Goal: Navigation & Orientation: Find specific page/section

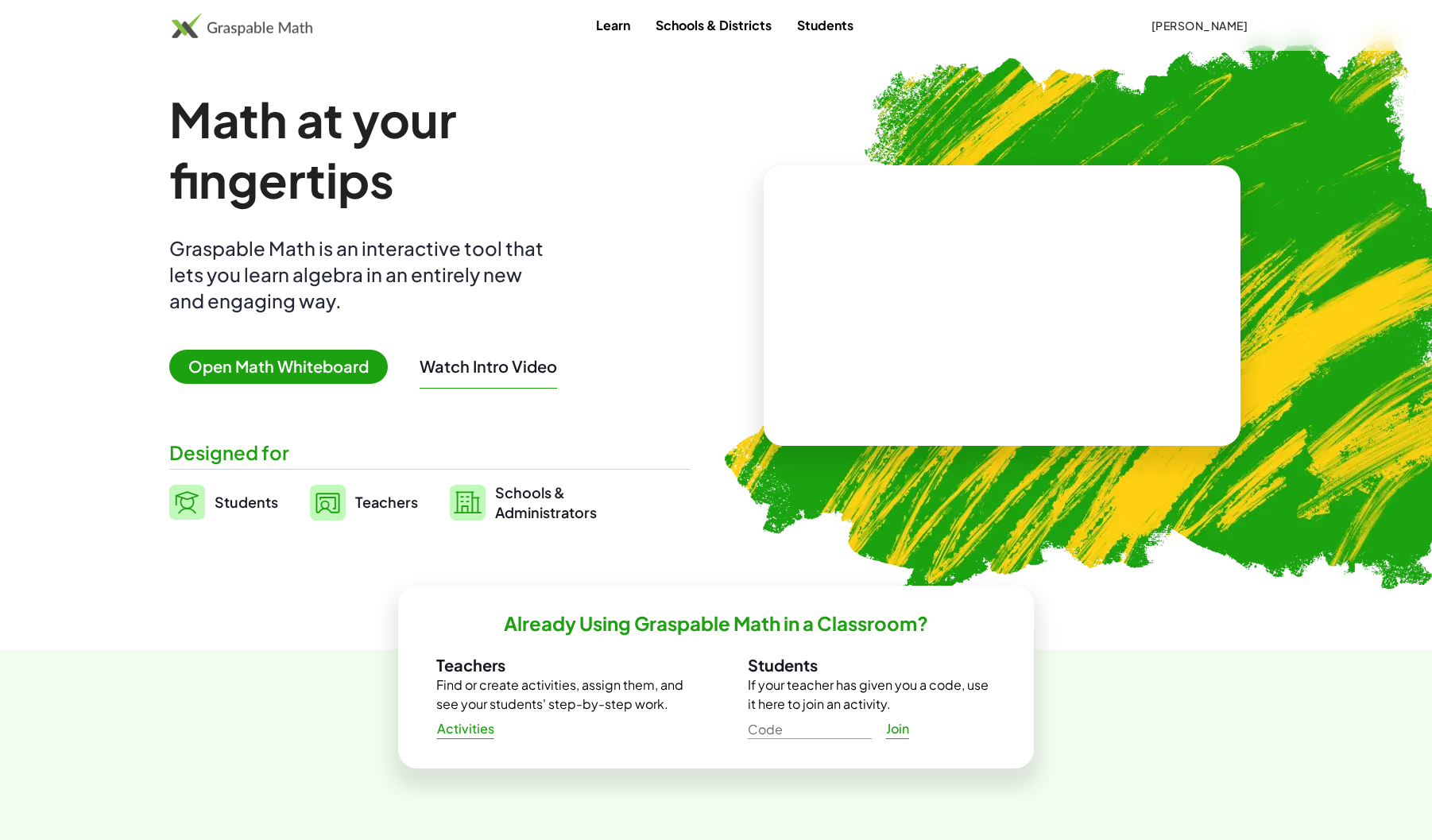
click at [383, 491] on link "Teachers" at bounding box center [363, 502] width 108 height 40
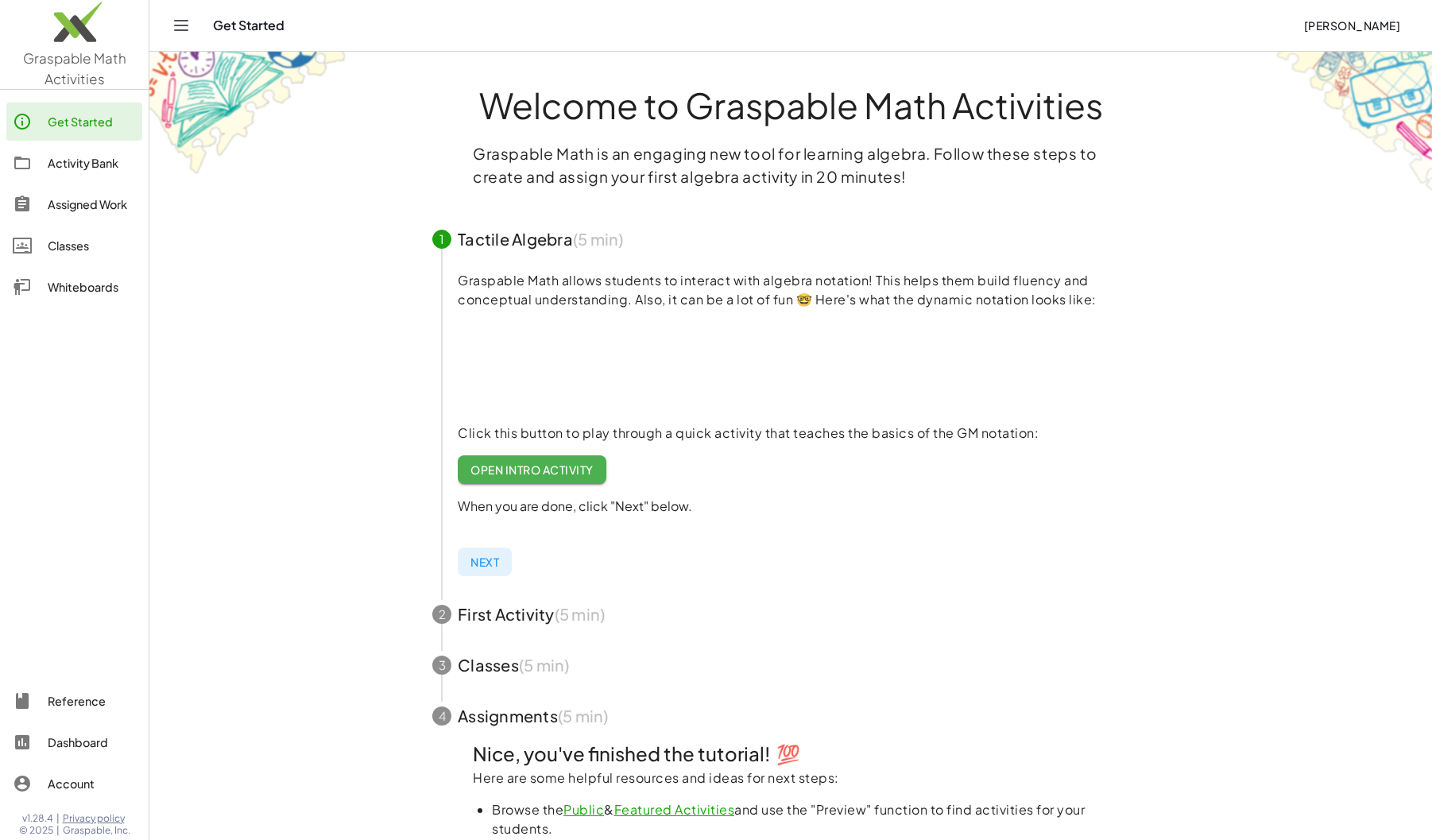
click at [69, 244] on div "Classes" at bounding box center [92, 245] width 88 height 19
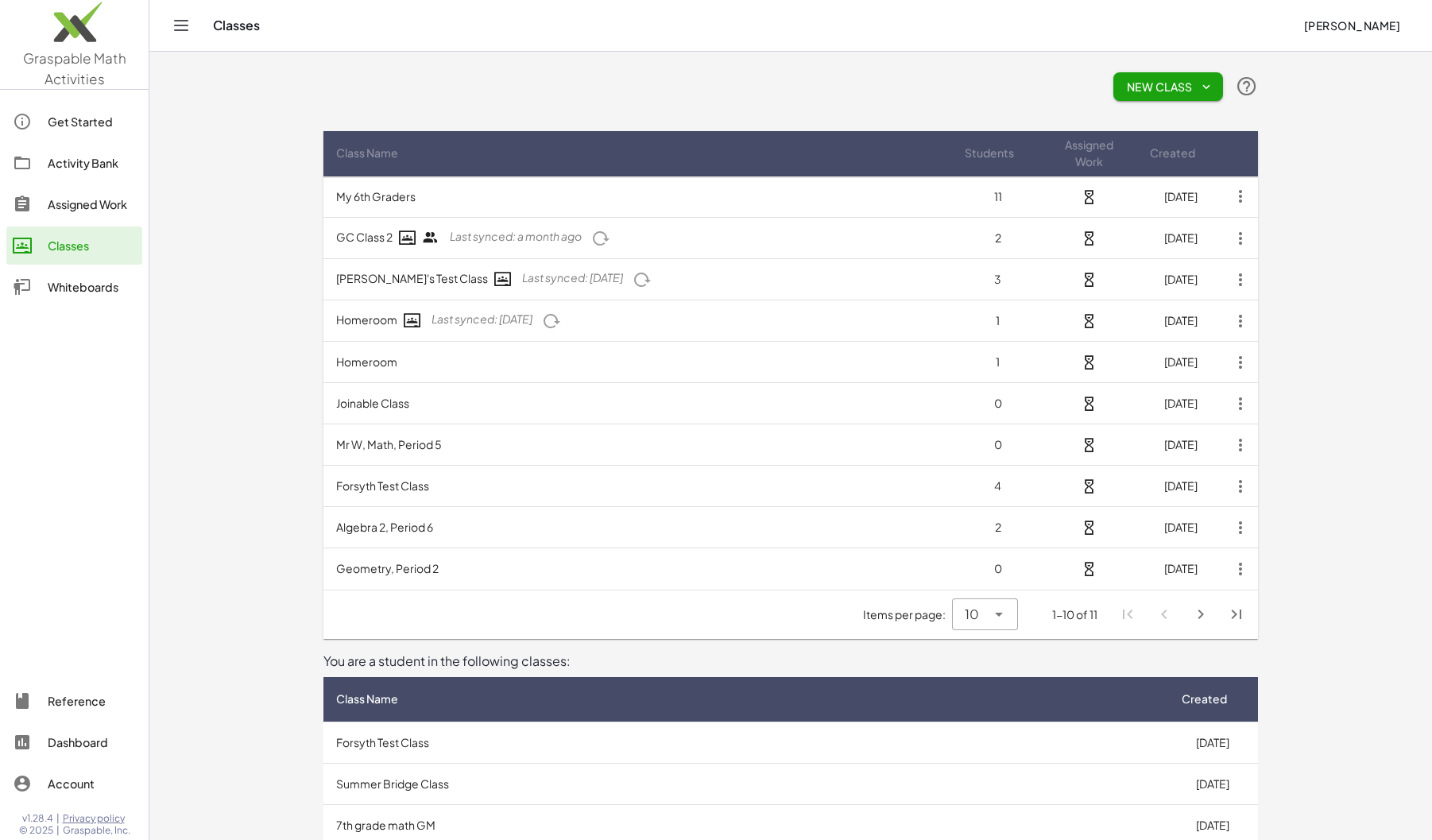
click at [691, 318] on td "Homeroom Last synced: [DATE]" at bounding box center [637, 321] width 628 height 42
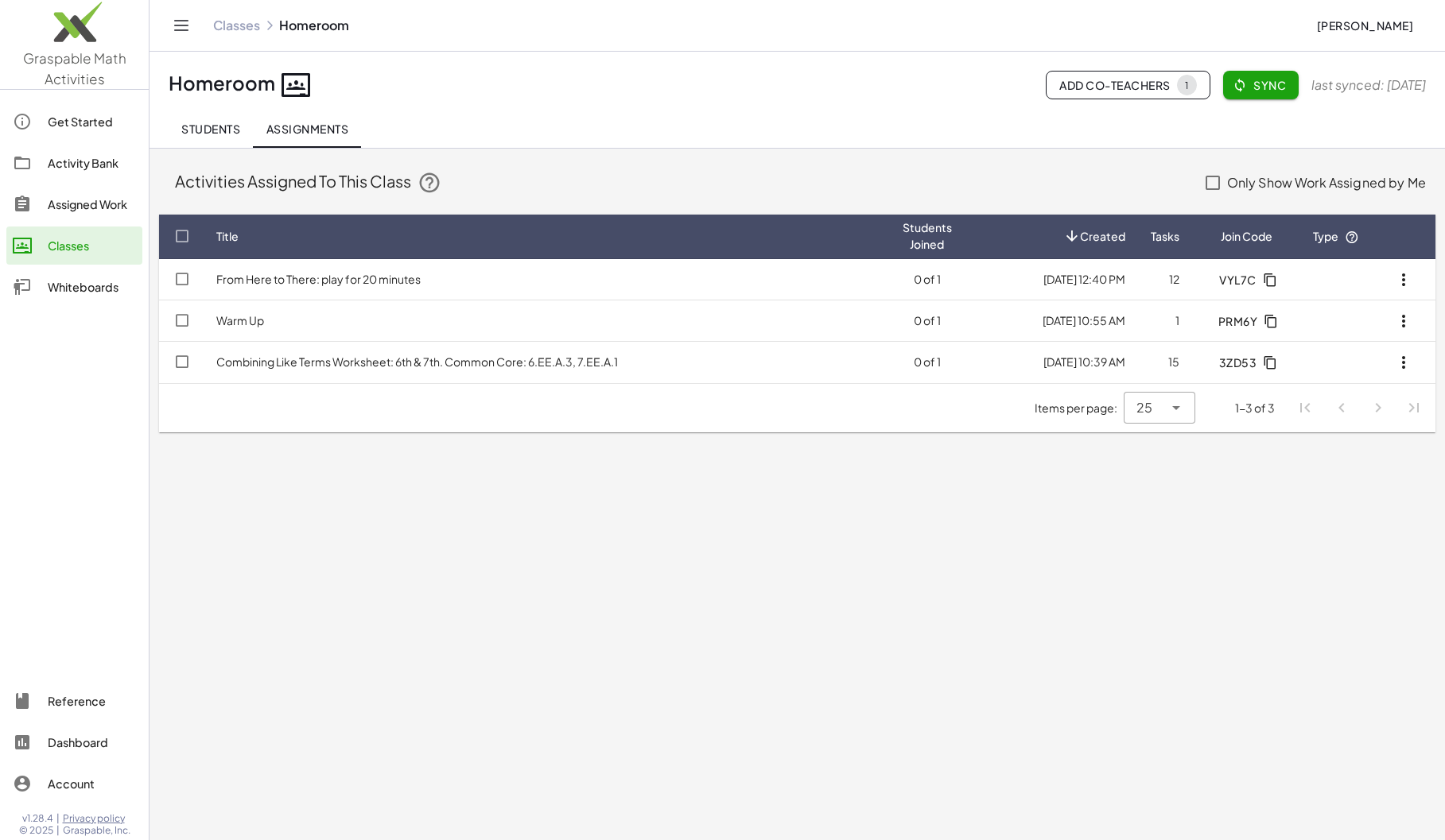
click at [585, 270] on td "From Here to There: play for 20 minutes" at bounding box center [546, 280] width 686 height 42
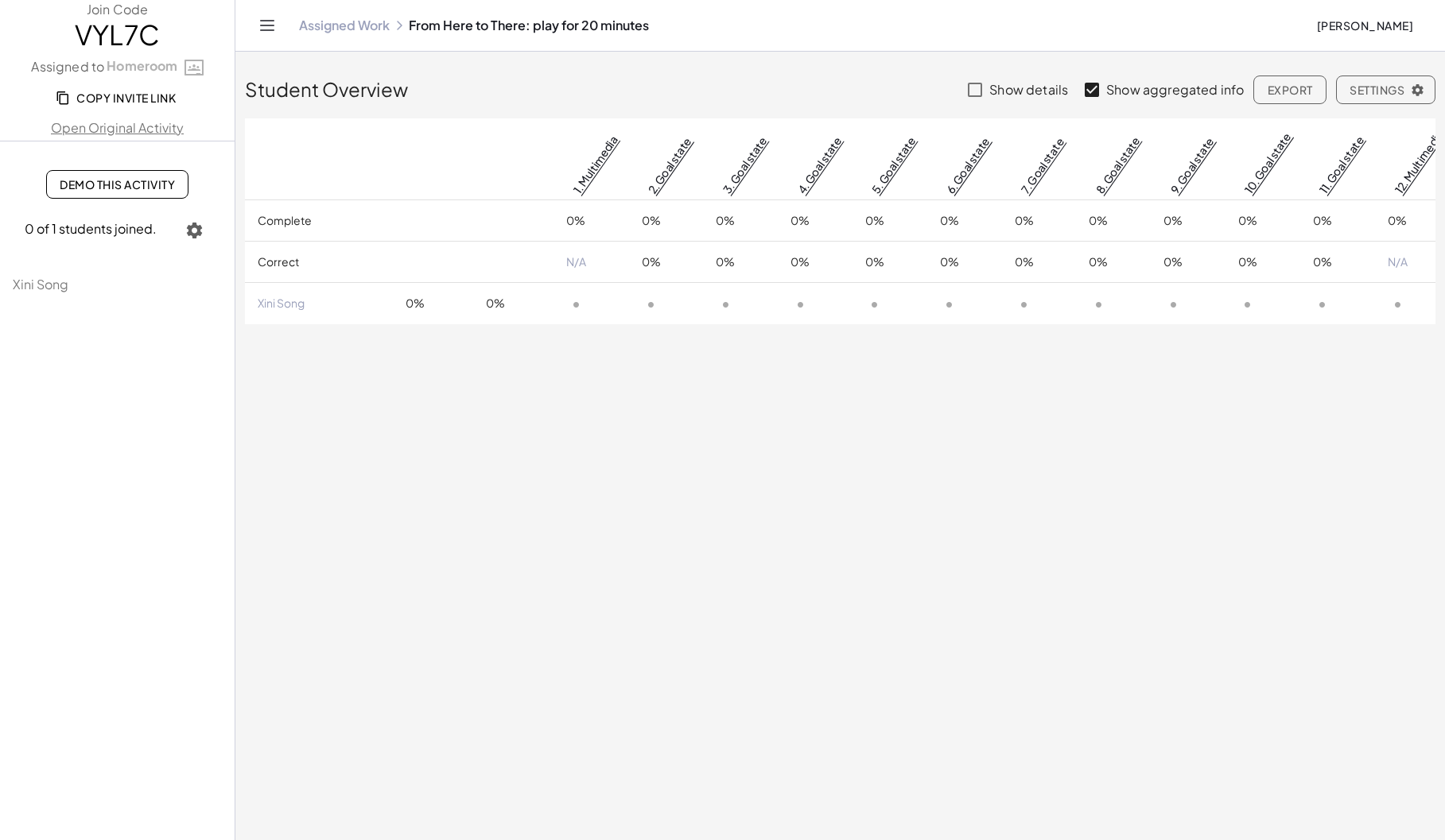
click at [369, 13] on div "Assigned Work From Here to There: play for 20 minutes [PERSON_NAME]" at bounding box center [840, 25] width 1171 height 51
click at [367, 18] on link "Assigned Work" at bounding box center [344, 25] width 90 height 16
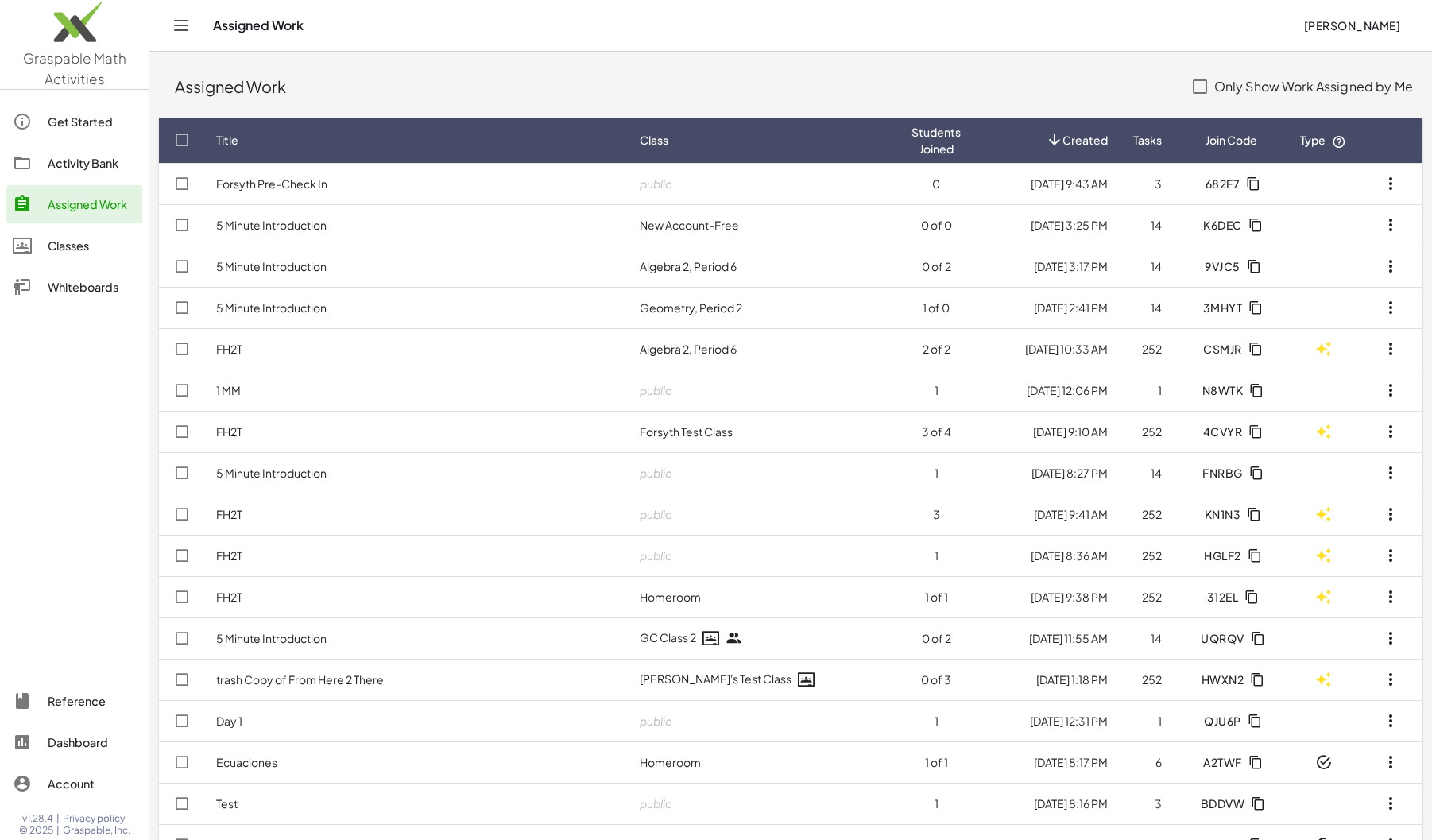
click at [100, 238] on div "Classes" at bounding box center [92, 245] width 88 height 19
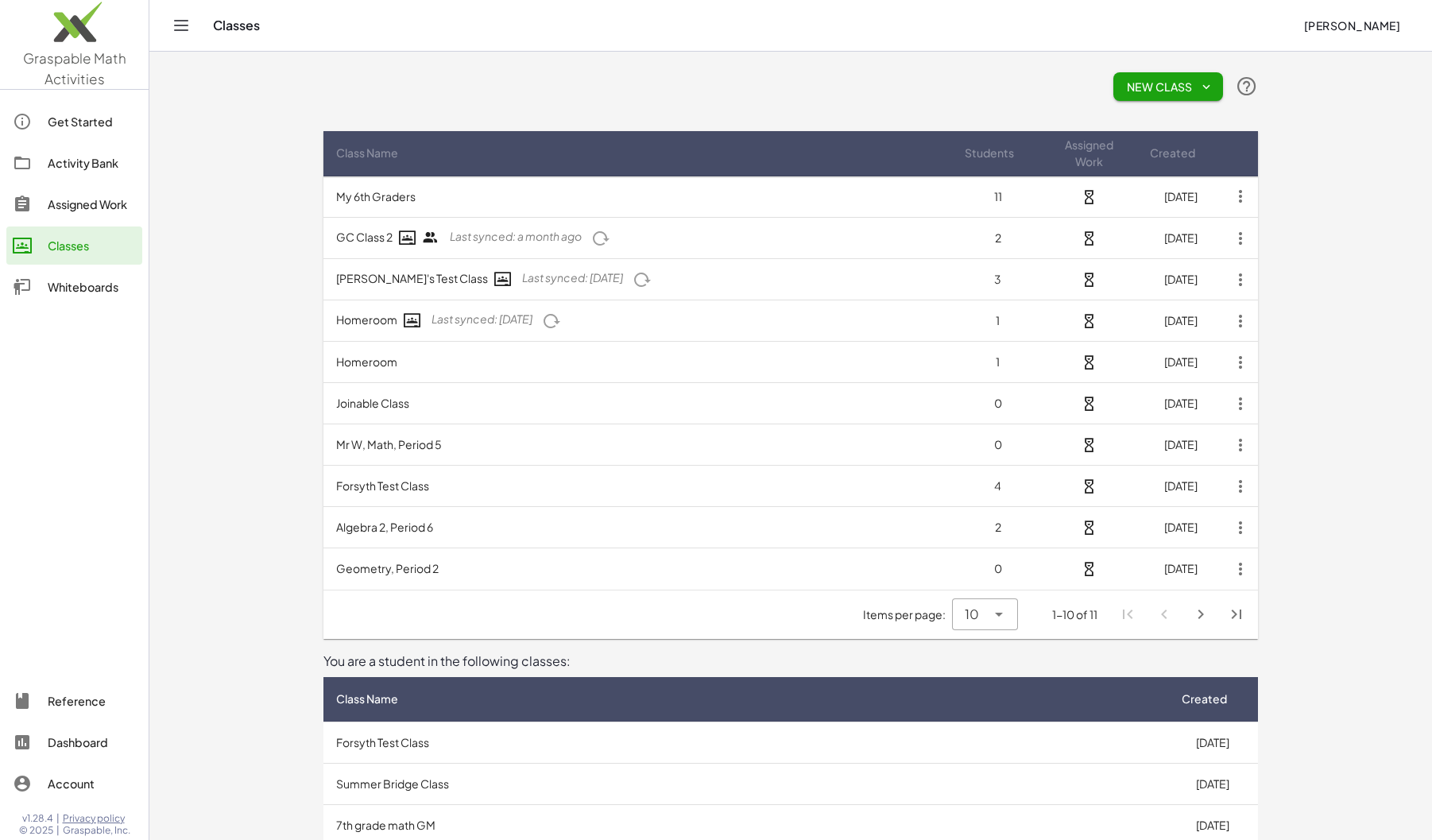
click at [495, 329] on td "Homeroom Last synced: [DATE]" at bounding box center [637, 321] width 628 height 42
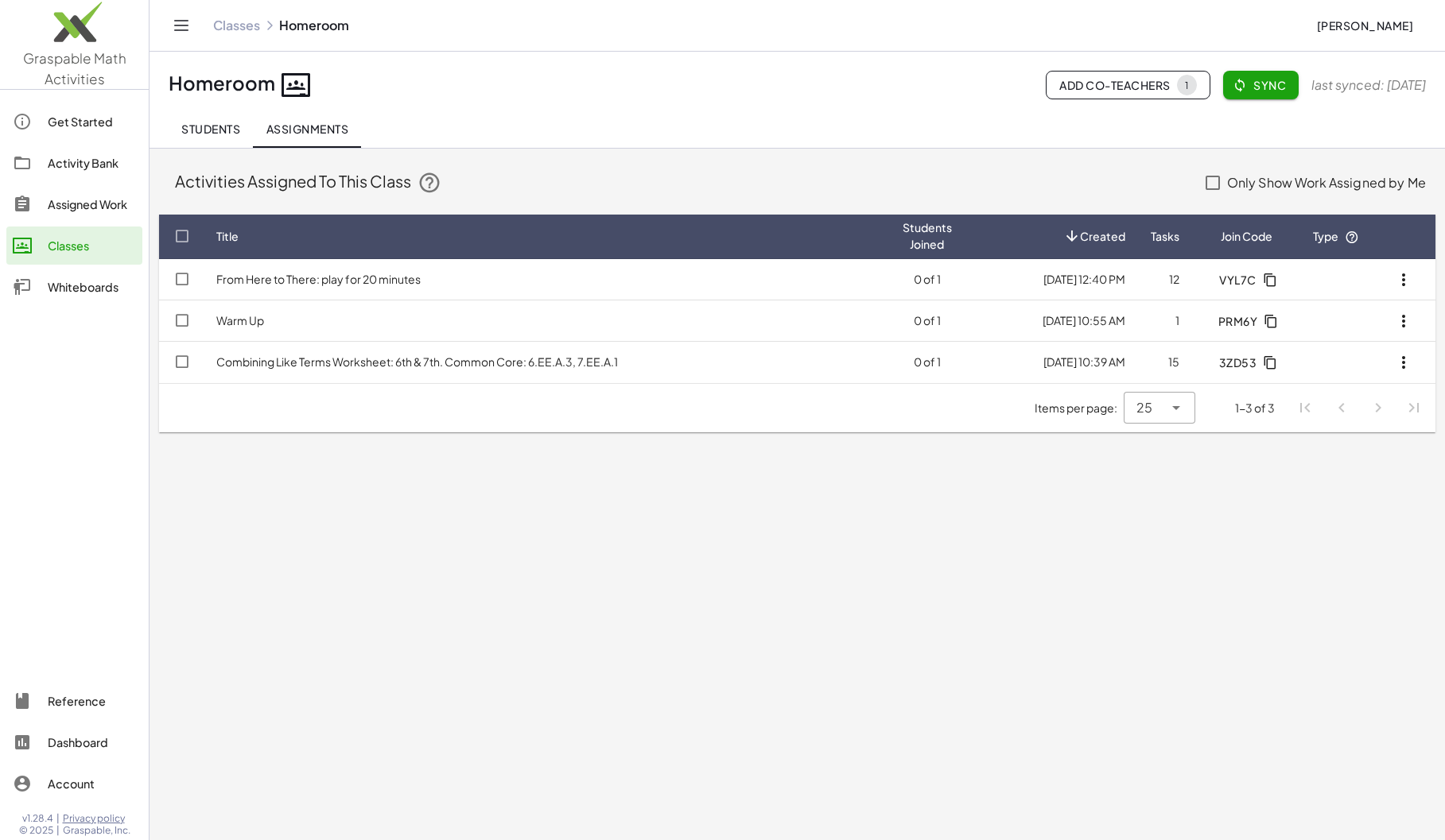
click at [206, 122] on span "Students" at bounding box center [211, 128] width 59 height 14
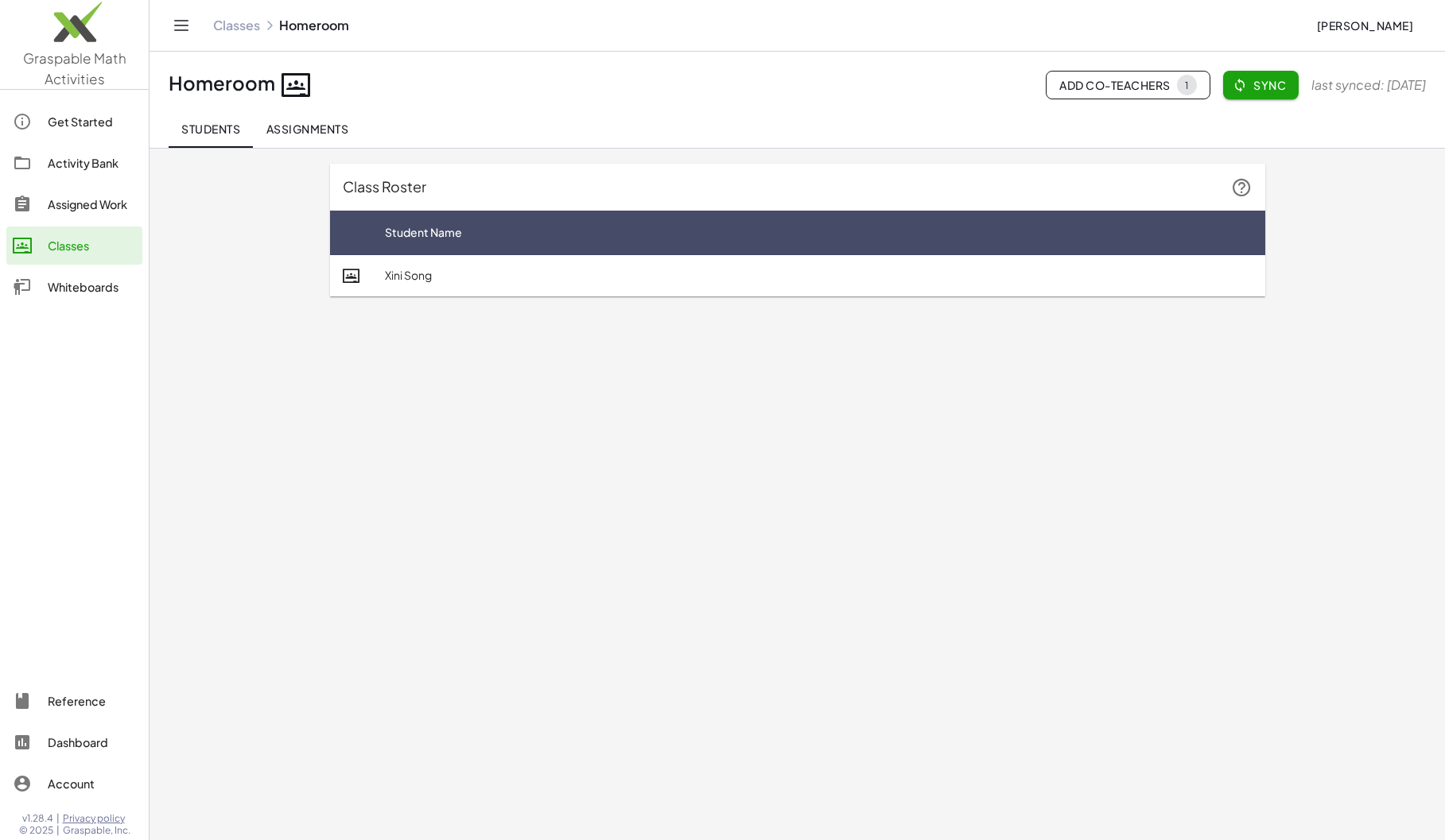
click at [1235, 87] on span "Sync" at bounding box center [1260, 85] width 50 height 14
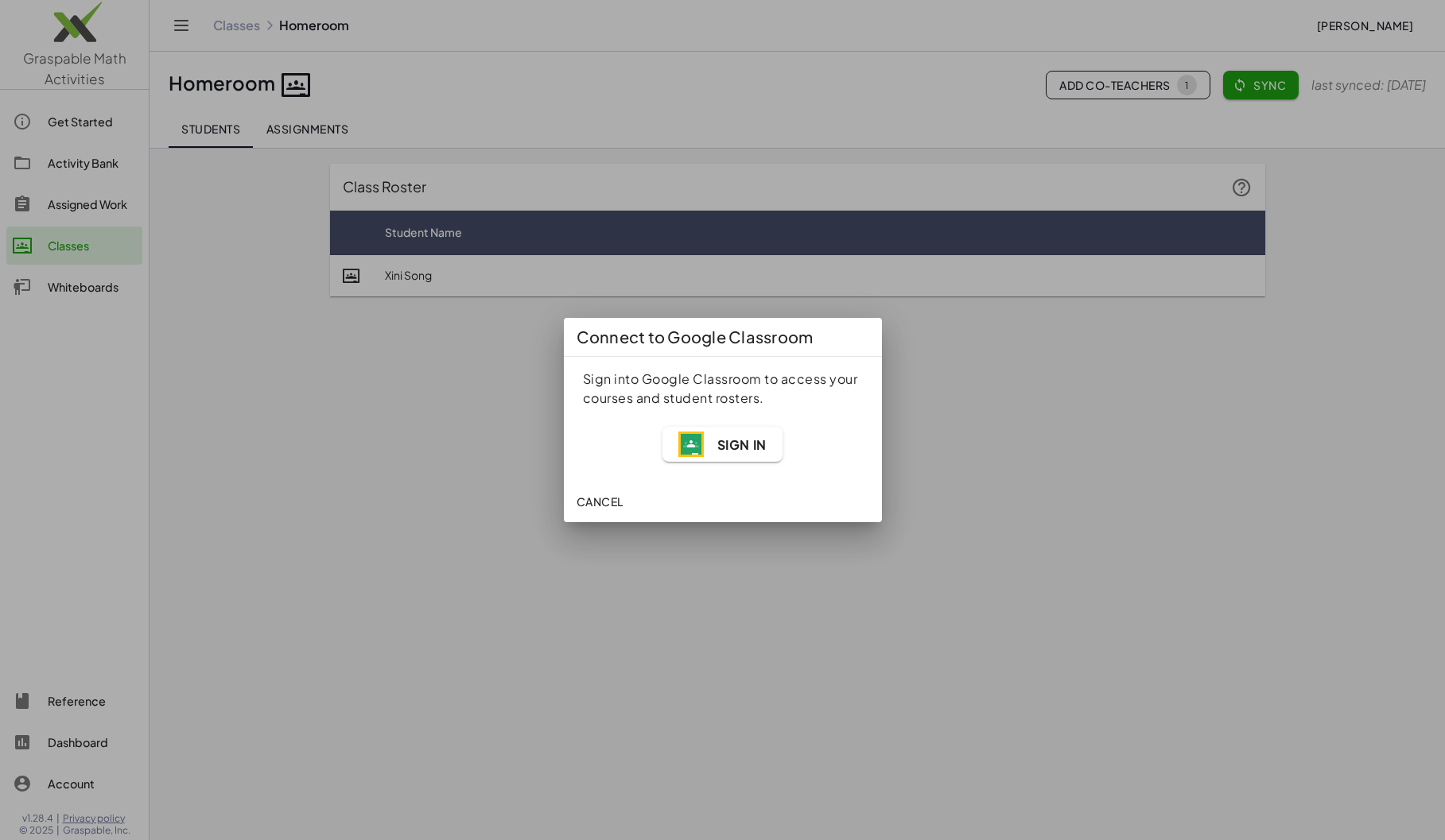
click at [700, 446] on img "button" at bounding box center [690, 444] width 25 height 25
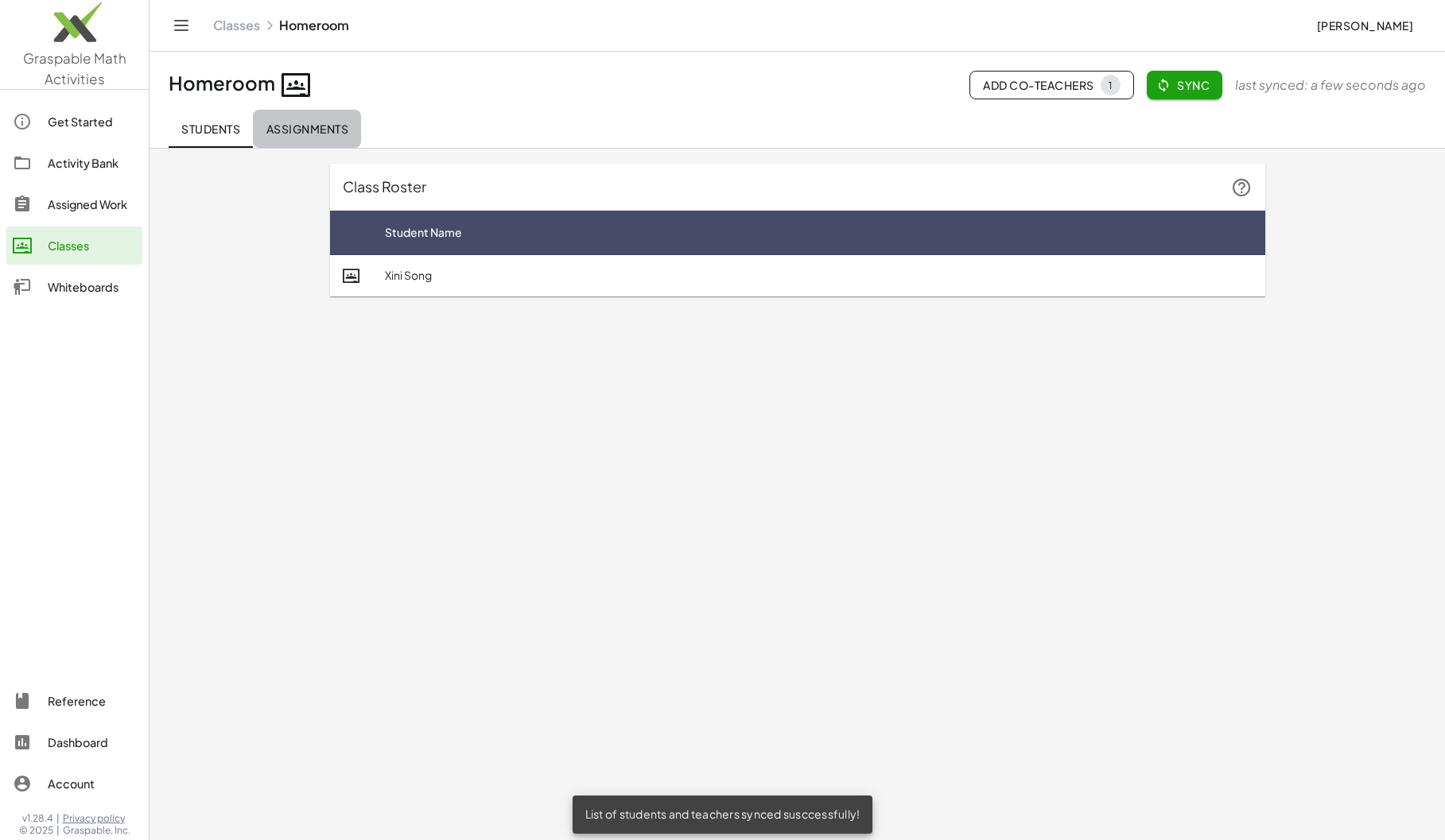
click at [269, 125] on span "Assignments" at bounding box center [306, 128] width 82 height 14
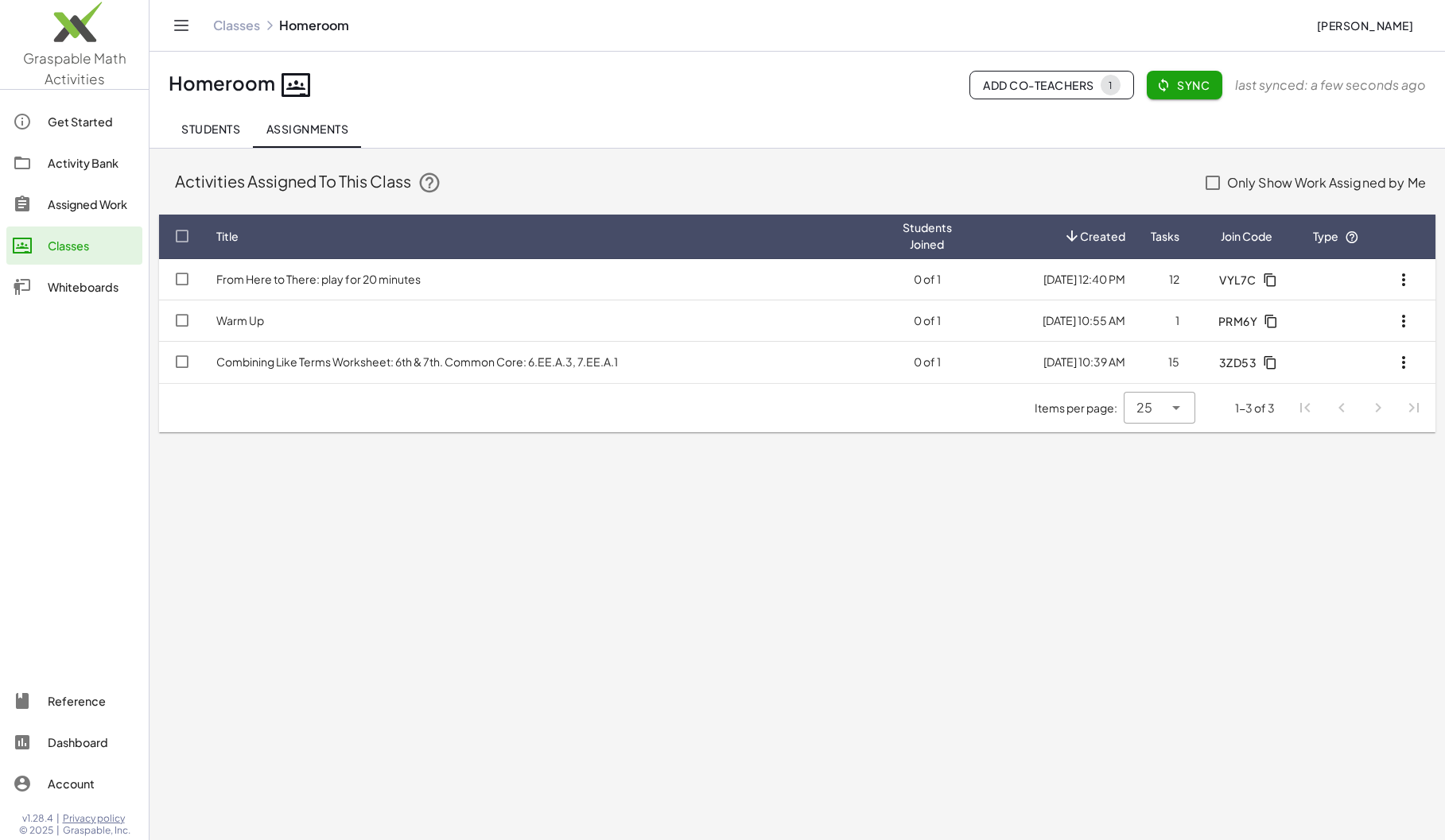
click at [221, 138] on button "Students" at bounding box center [210, 128] width 84 height 38
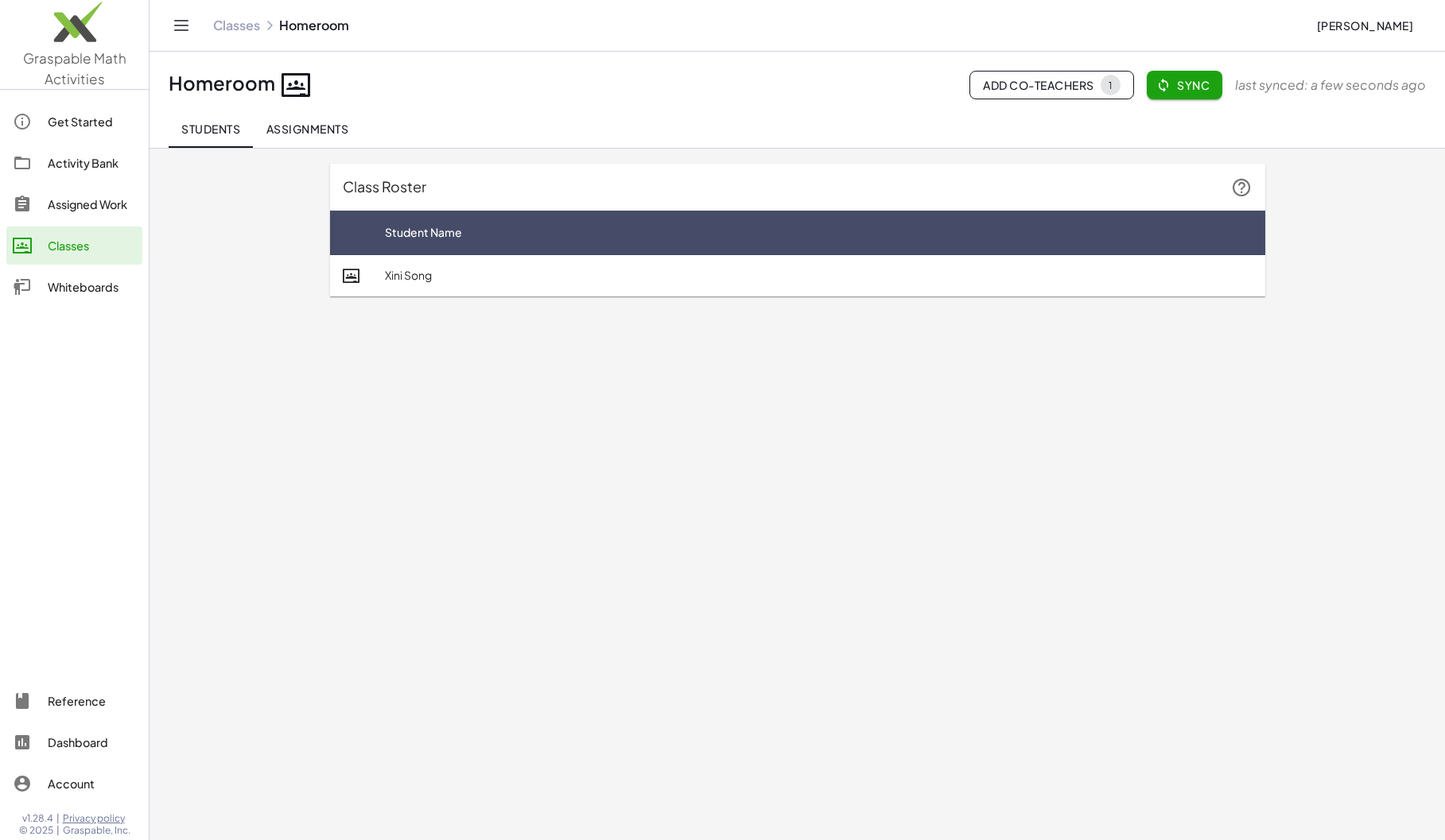
click at [241, 26] on link "Classes" at bounding box center [237, 25] width 47 height 16
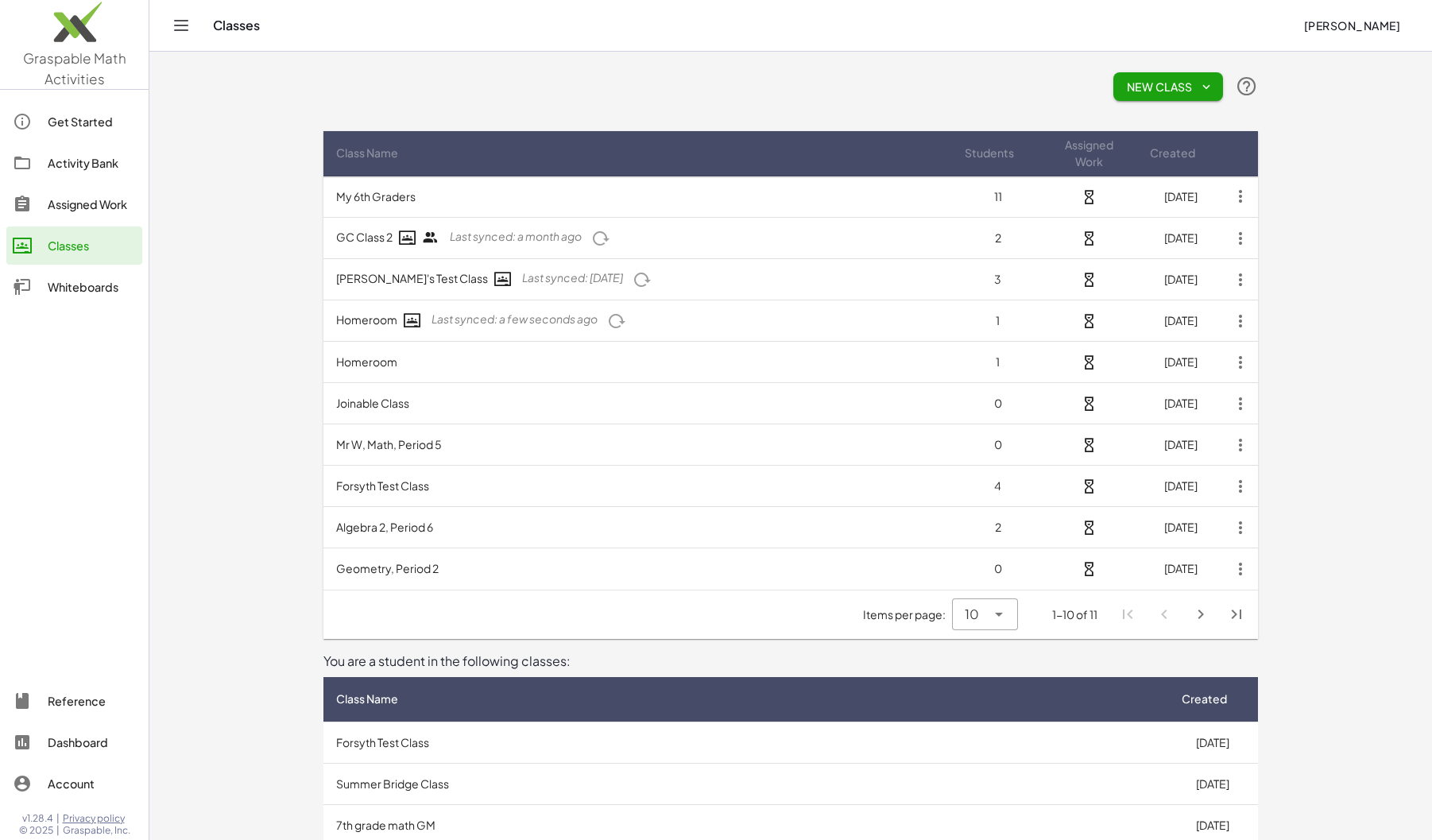
click at [380, 284] on td "[PERSON_NAME]'s Test Class Last synced: [DATE]" at bounding box center [637, 280] width 628 height 42
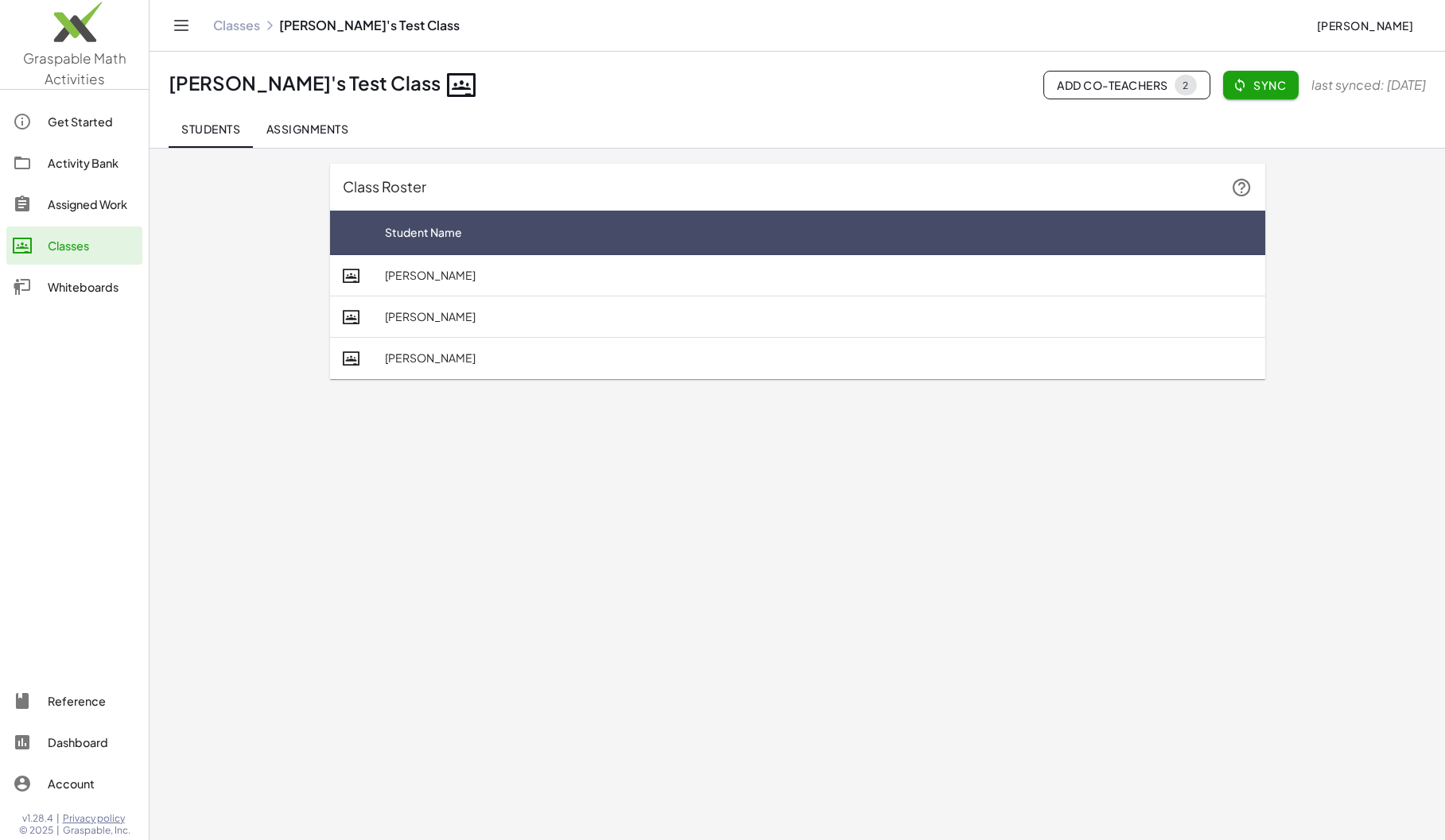
click at [1232, 88] on icon "button" at bounding box center [1239, 85] width 14 height 14
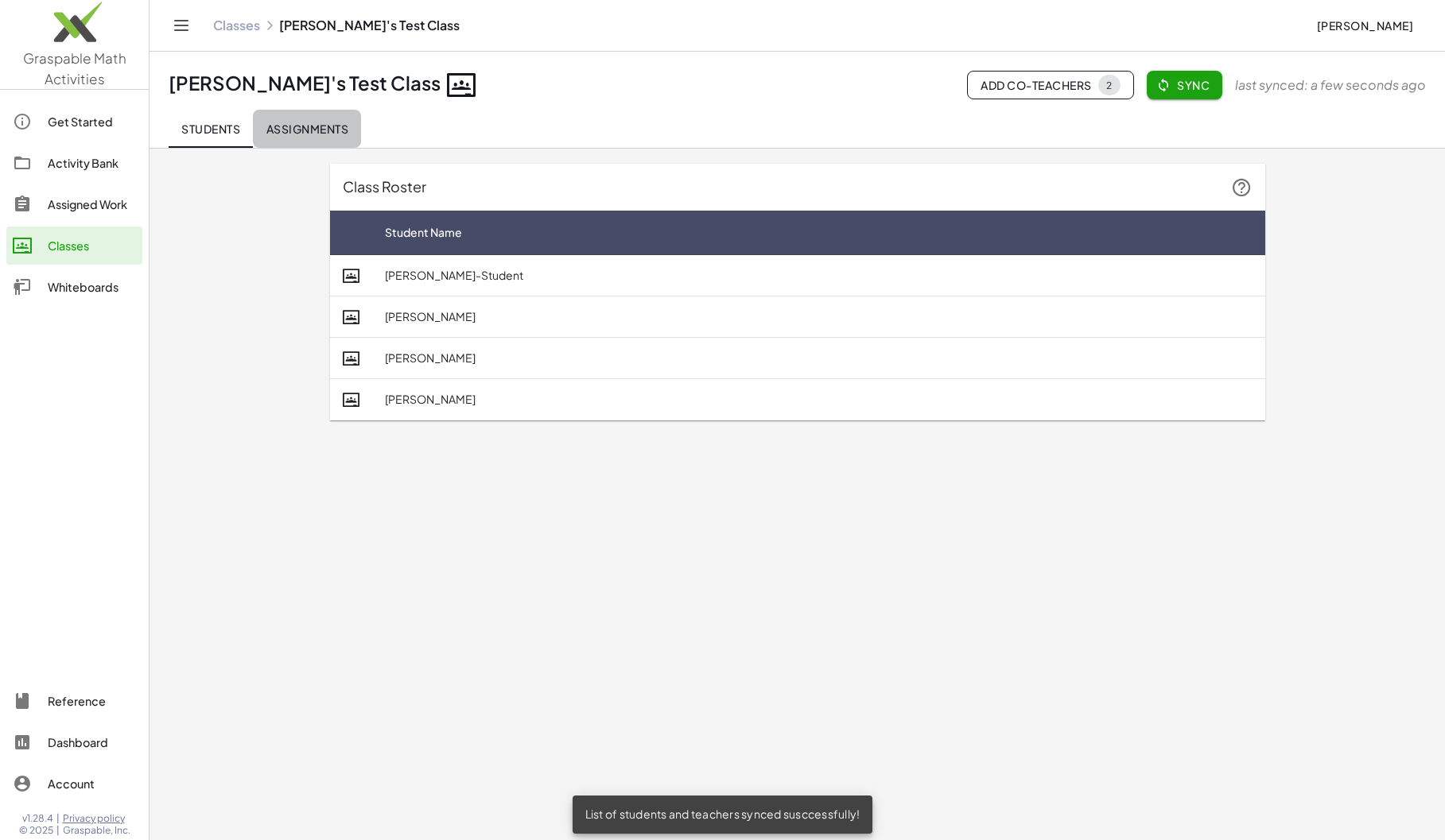
click at [304, 119] on button "Assignments" at bounding box center [306, 128] width 108 height 38
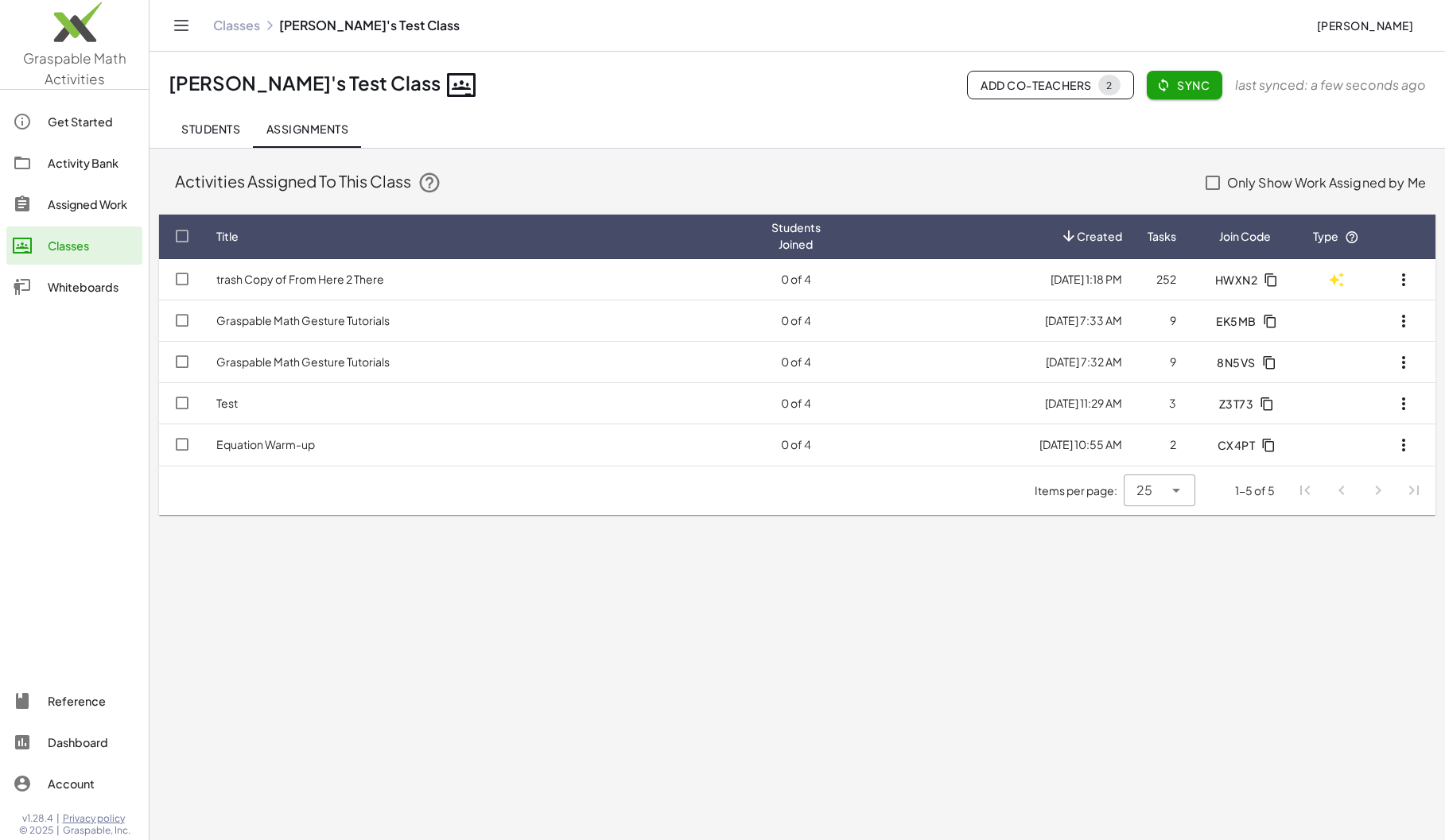
click at [354, 444] on td "Equation Warm-up" at bounding box center [481, 445] width 555 height 42
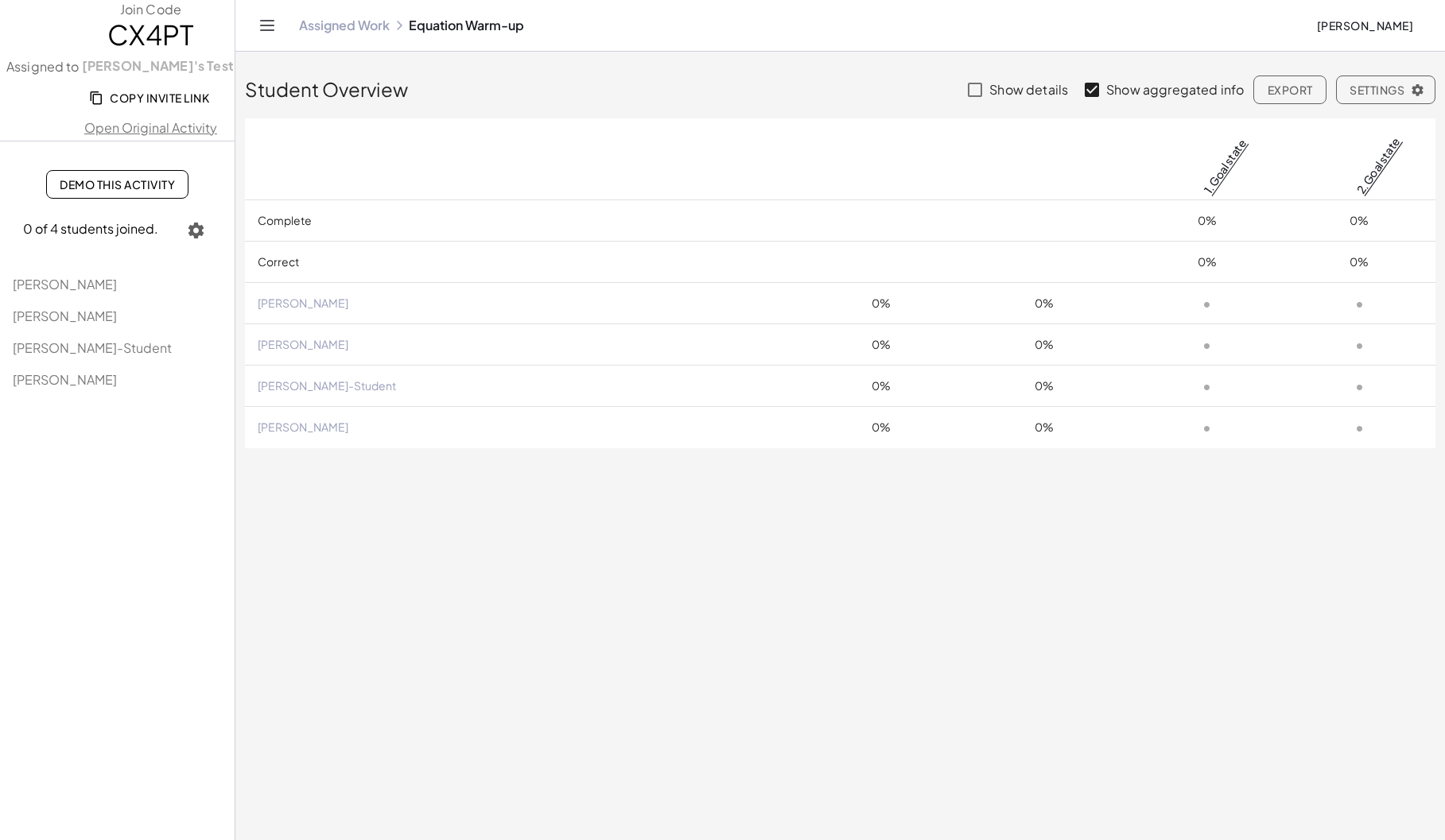
click at [147, 94] on span "Copy Invite Link" at bounding box center [150, 97] width 117 height 14
click at [342, 18] on link "Assigned Work" at bounding box center [344, 25] width 90 height 16
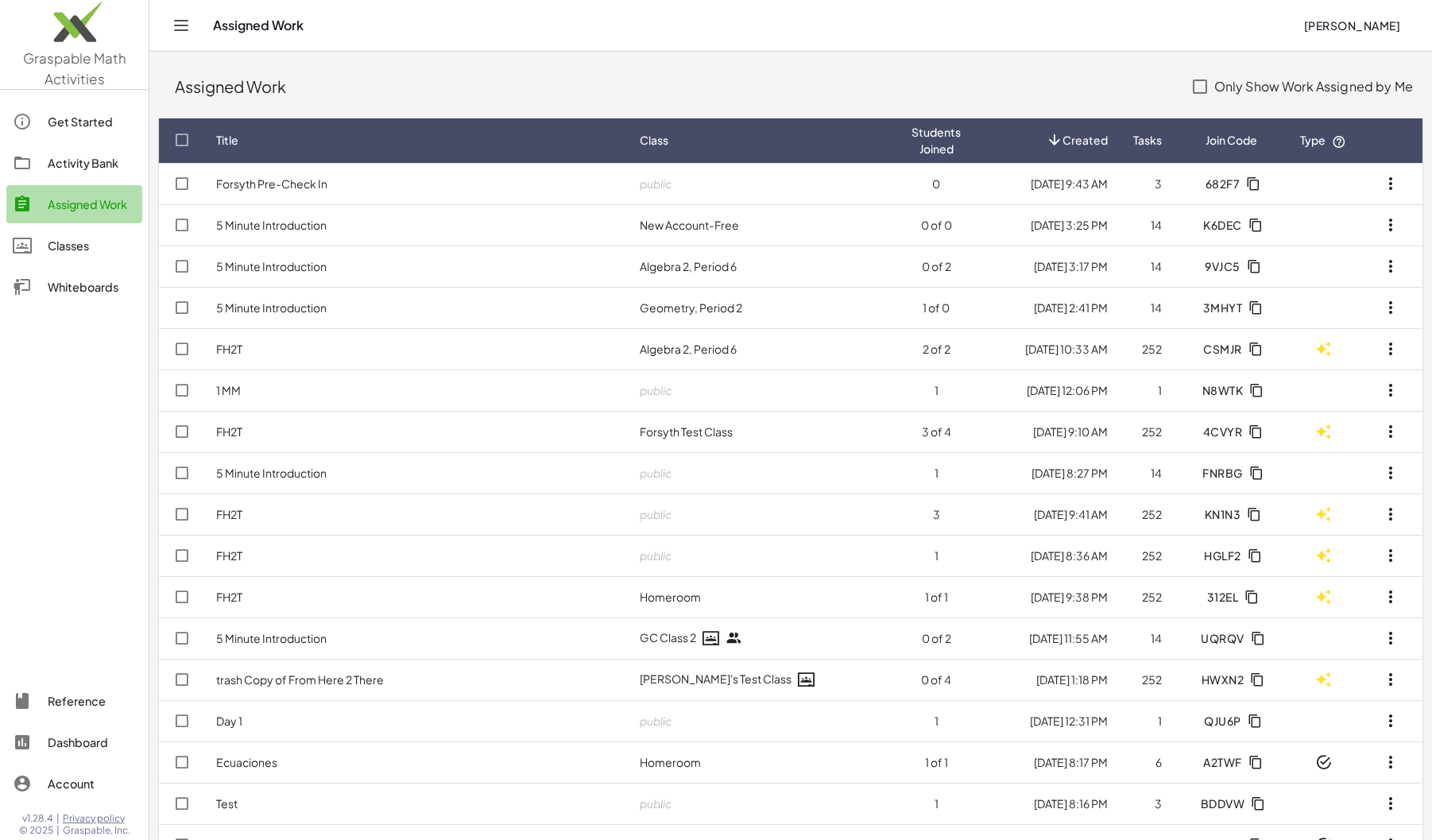
click at [104, 197] on div "Assigned Work" at bounding box center [92, 205] width 88 height 19
click at [300, 195] on td "Forsyth Pre-Check In" at bounding box center [415, 184] width 424 height 42
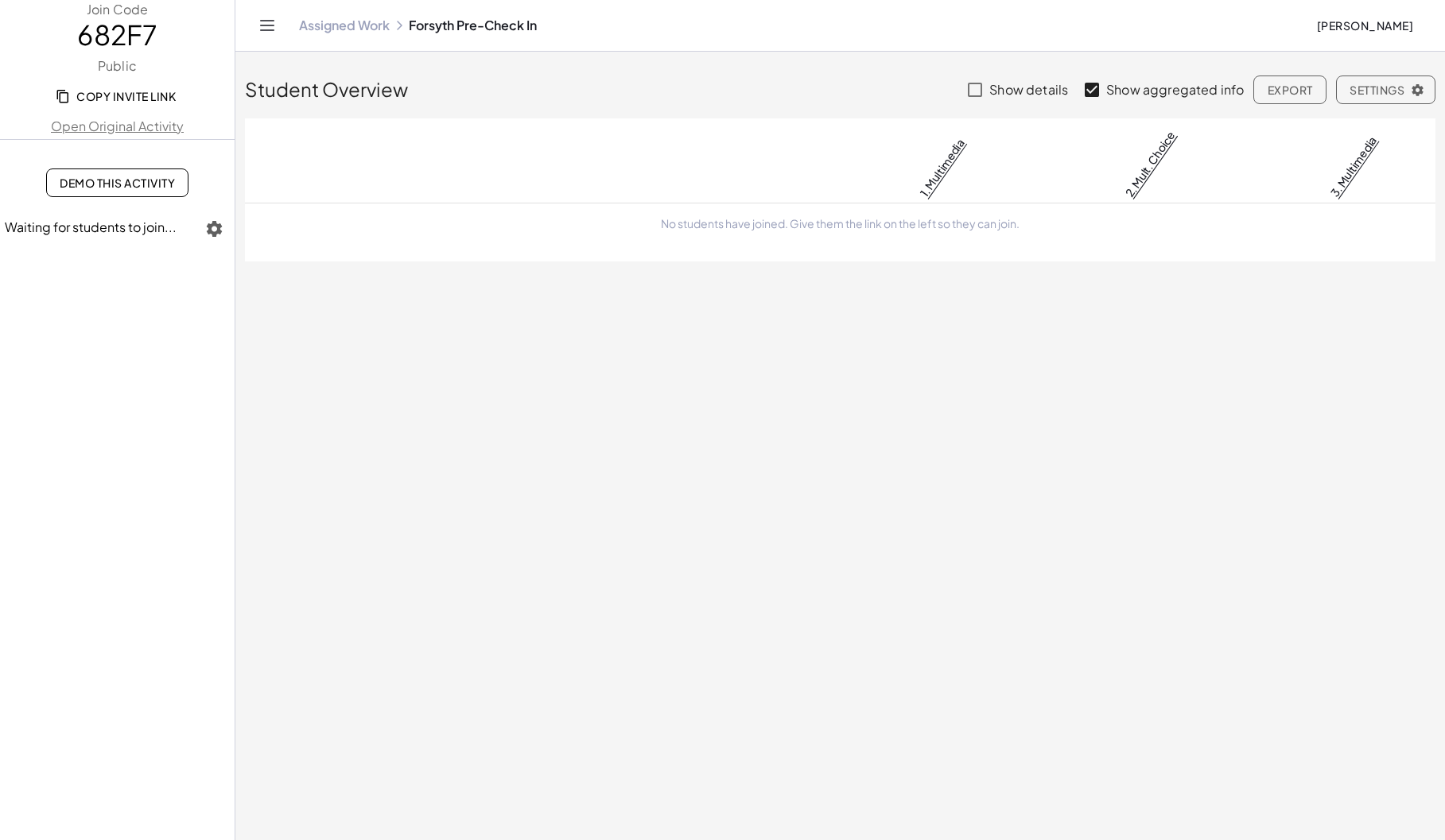
click at [343, 35] on div "Assigned Work Forsyth Pre-Check In [PERSON_NAME]" at bounding box center [840, 25] width 1171 height 51
click at [344, 19] on link "Assigned Work" at bounding box center [344, 25] width 90 height 16
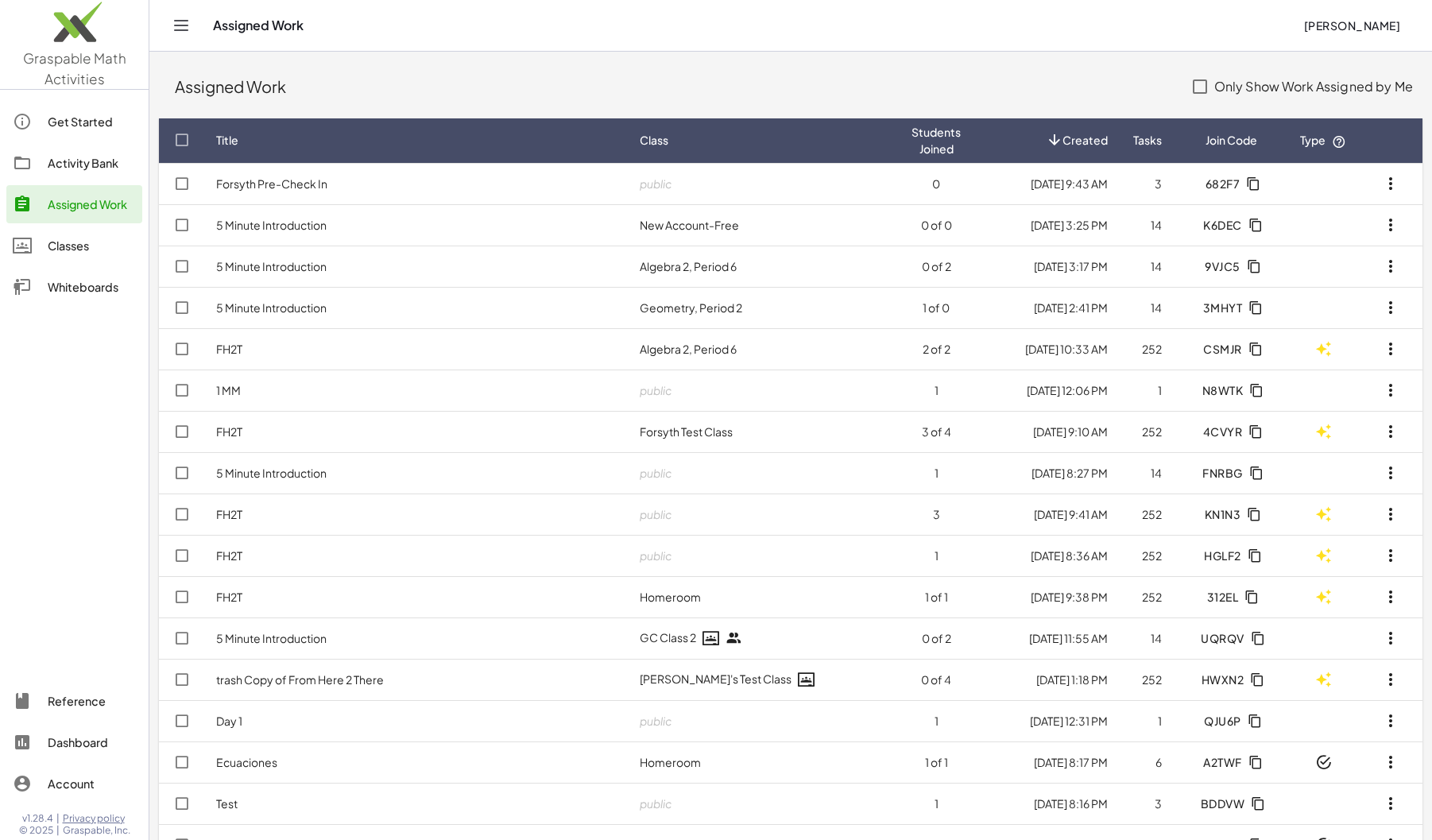
click at [79, 255] on link "Classes" at bounding box center [74, 245] width 136 height 38
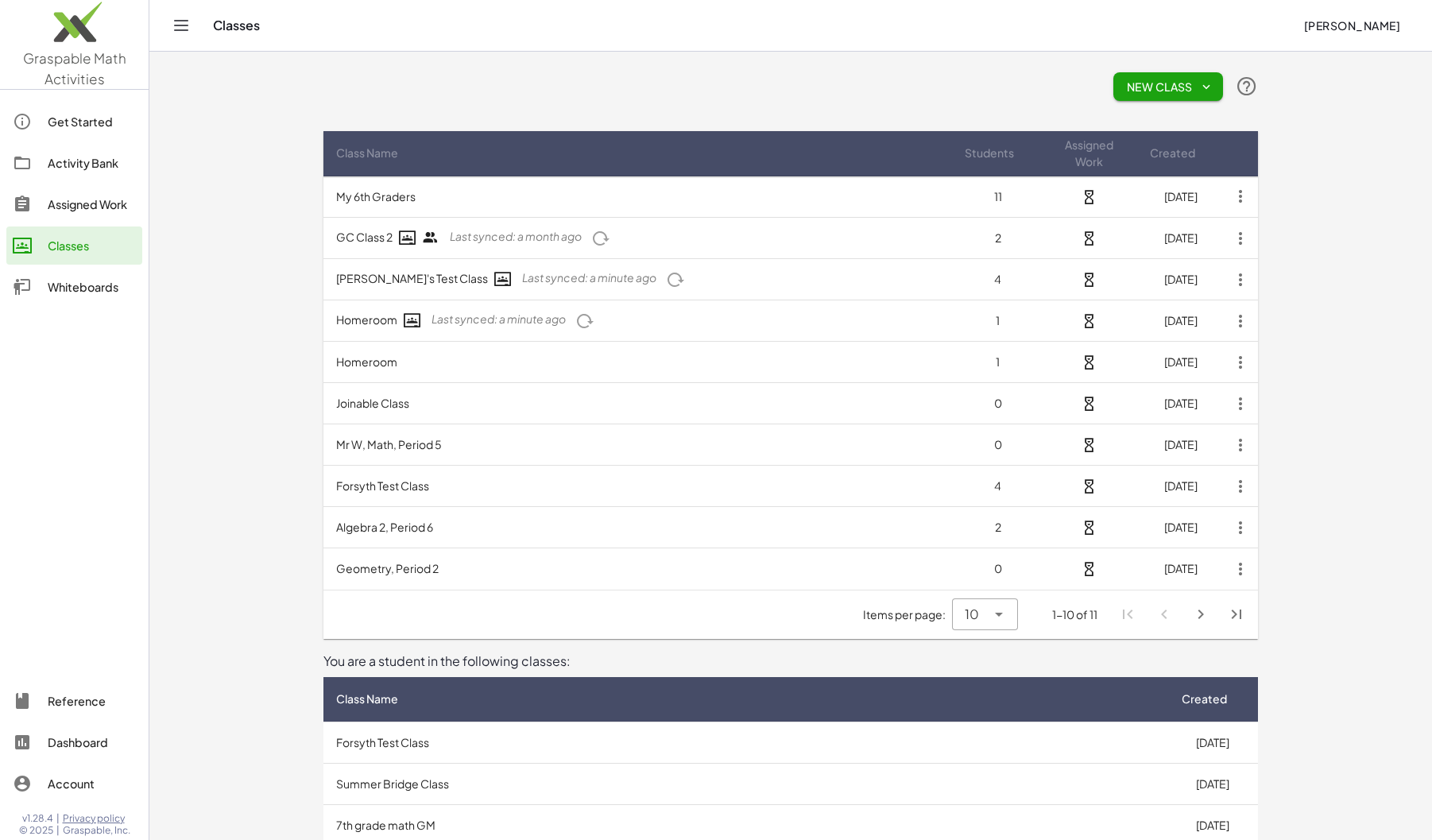
click at [537, 243] on span "Last synced: a minute ago" at bounding box center [516, 236] width 132 height 14
